Goal: Task Accomplishment & Management: Manage account settings

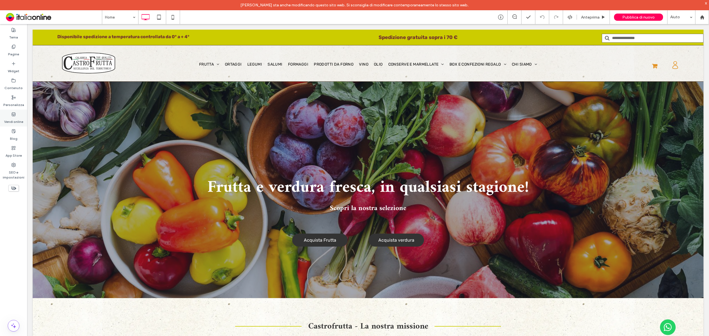
click at [17, 117] on label "Vendi online" at bounding box center [13, 121] width 19 height 8
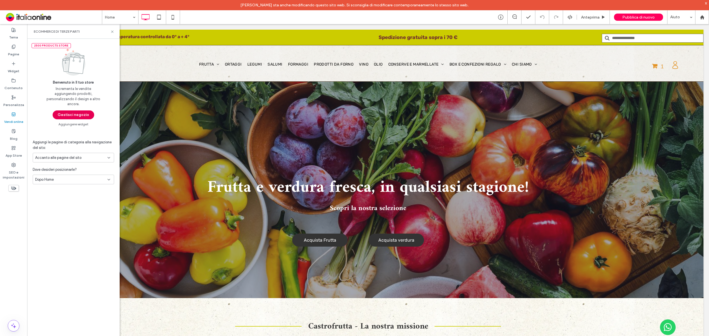
click at [73, 115] on button "Gestisci negozio" at bounding box center [74, 114] width 42 height 9
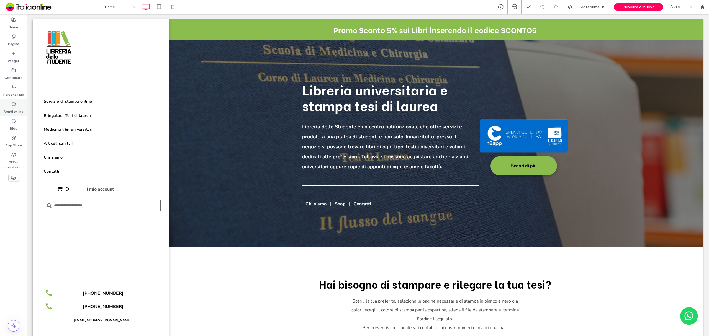
drag, startPoint x: 14, startPoint y: 108, endPoint x: 20, endPoint y: 109, distance: 5.6
click at [14, 108] on label "Vendi online" at bounding box center [13, 110] width 19 height 8
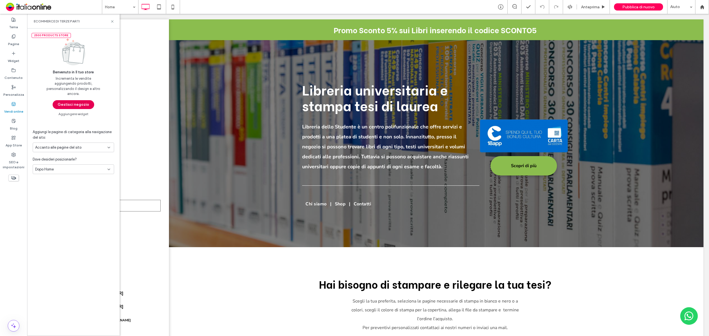
click at [86, 104] on button "Gestisci negozio" at bounding box center [74, 104] width 42 height 9
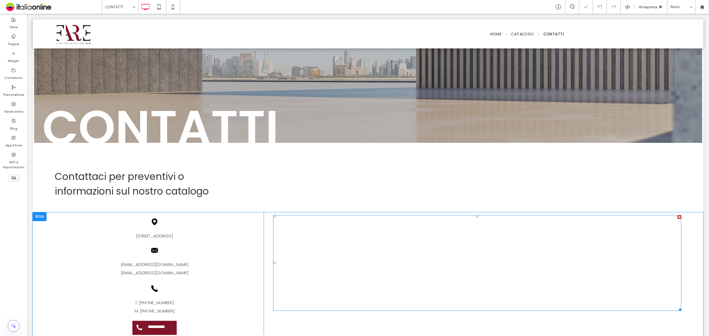
scroll to position [111, 0]
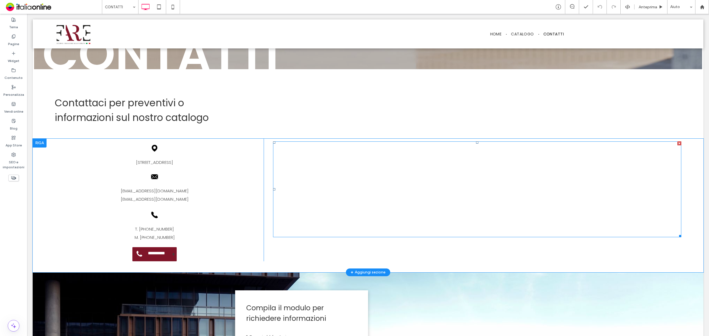
click at [411, 208] on span at bounding box center [477, 189] width 408 height 96
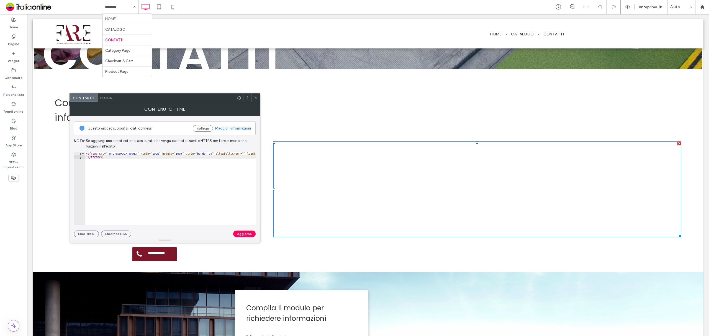
type textarea "**********"
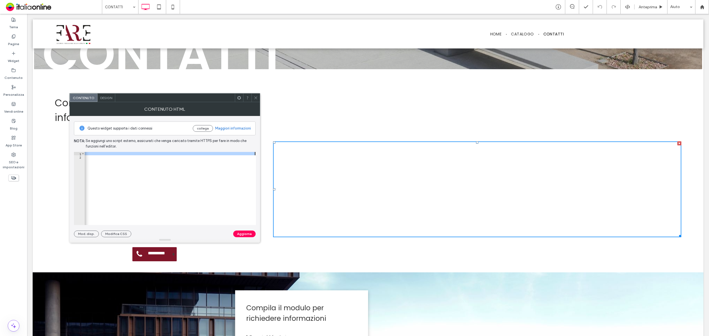
scroll to position [0, 564]
drag, startPoint x: 209, startPoint y: 168, endPoint x: 283, endPoint y: 180, distance: 75.0
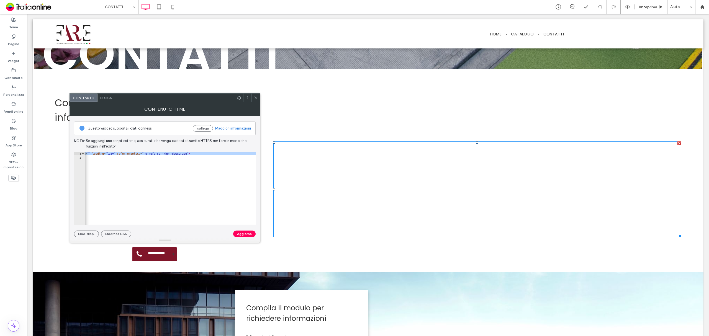
scroll to position [0, 0]
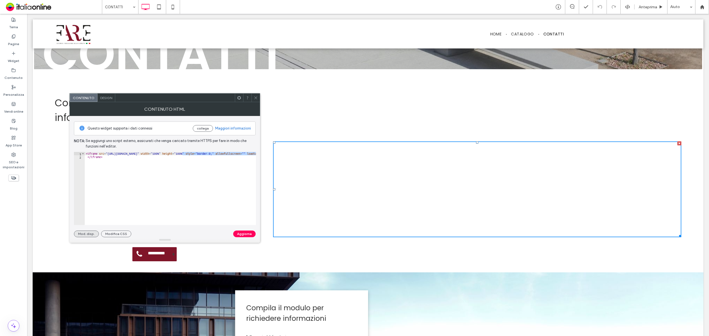
click at [84, 234] on button "Mod. disp." at bounding box center [86, 234] width 25 height 7
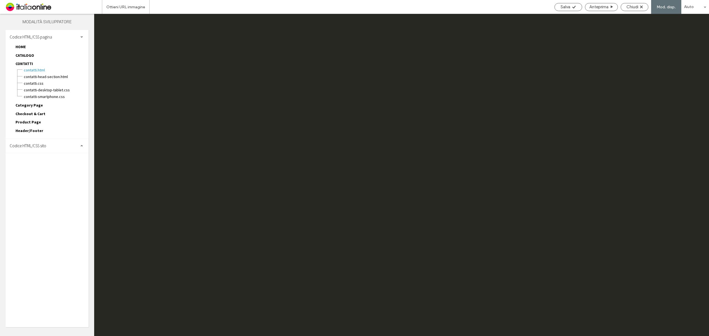
scroll to position [519, 0]
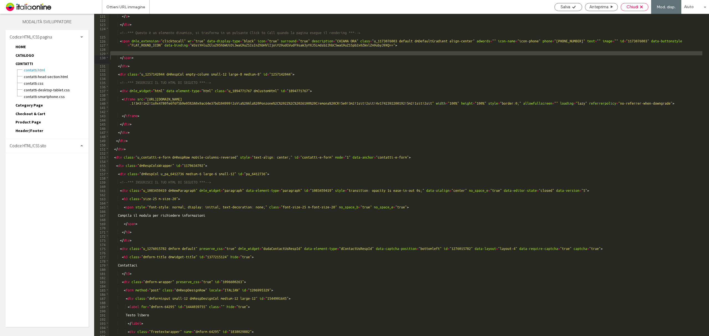
click at [628, 8] on span "Chiudi" at bounding box center [632, 6] width 12 height 5
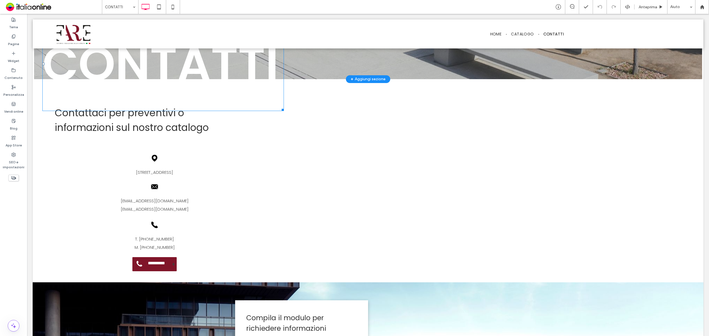
scroll to position [111, 0]
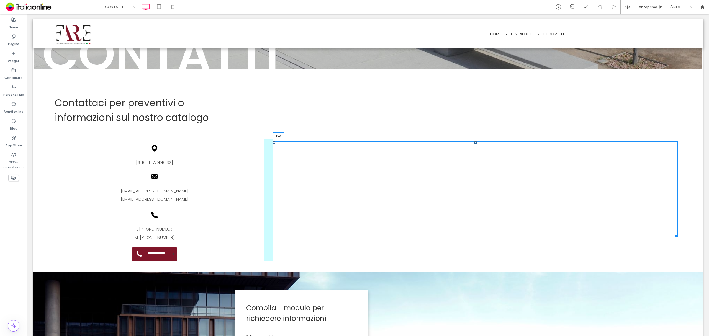
drag, startPoint x: 472, startPoint y: 142, endPoint x: 472, endPoint y: 151, distance: 8.6
click at [474, 144] on div at bounding box center [475, 142] width 2 height 2
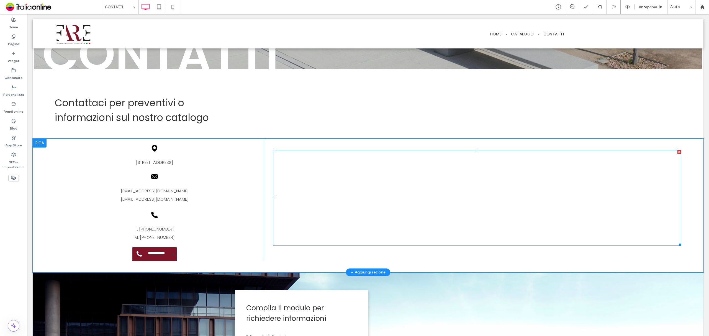
click at [344, 224] on span at bounding box center [477, 198] width 408 height 96
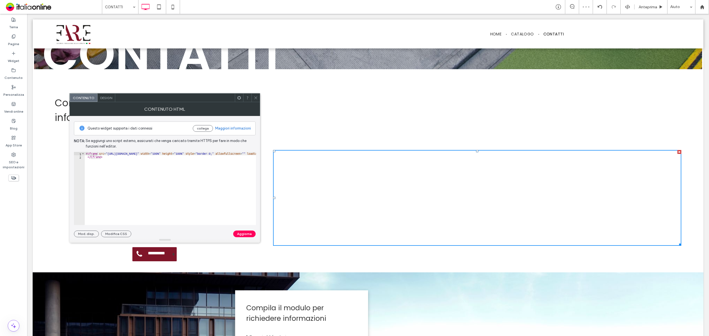
click at [255, 96] on icon at bounding box center [256, 98] width 4 height 4
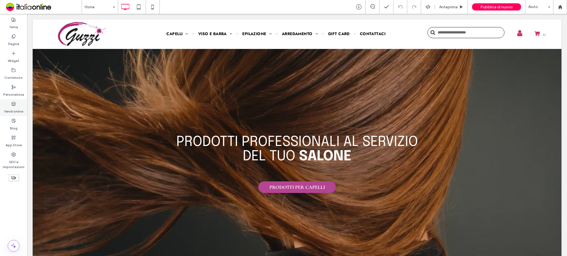
click at [17, 109] on label "Vendi online" at bounding box center [13, 110] width 19 height 8
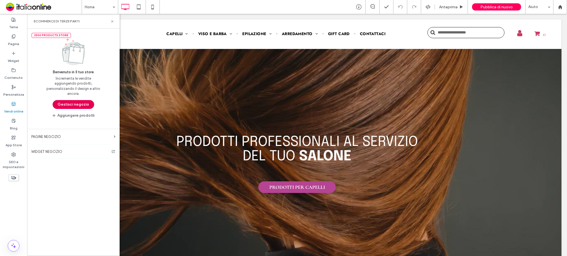
click at [77, 104] on button "Gestisci negozio" at bounding box center [74, 104] width 42 height 9
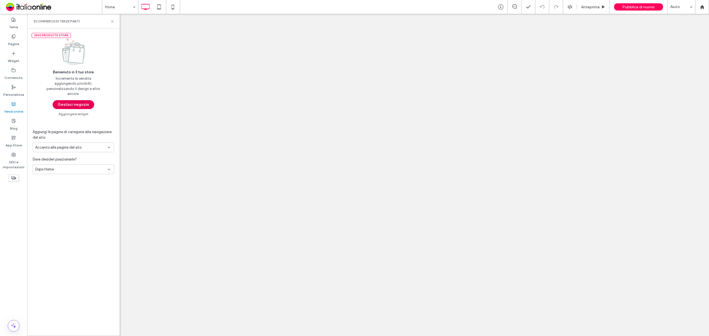
click at [74, 104] on button "Gestisci negozio" at bounding box center [74, 104] width 42 height 9
